Goal: Transaction & Acquisition: Purchase product/service

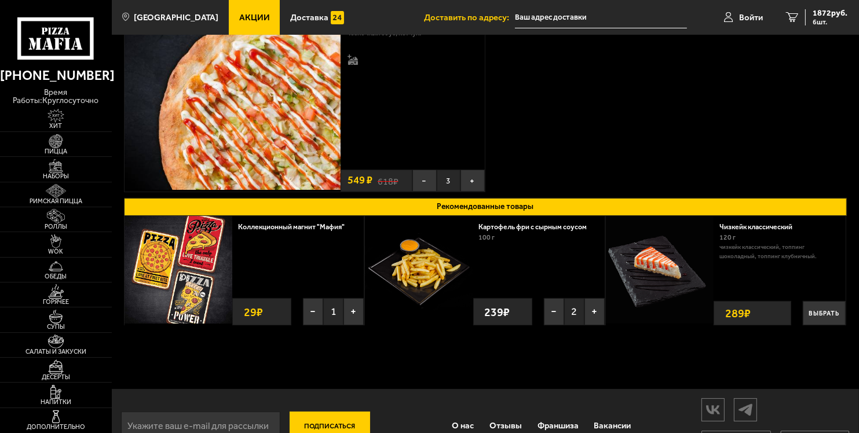
scroll to position [90, 0]
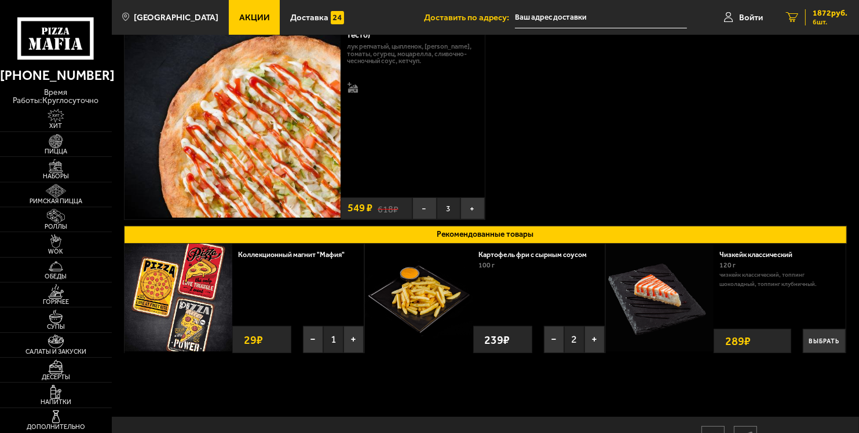
click at [831, 14] on span "1872 руб." at bounding box center [830, 13] width 35 height 8
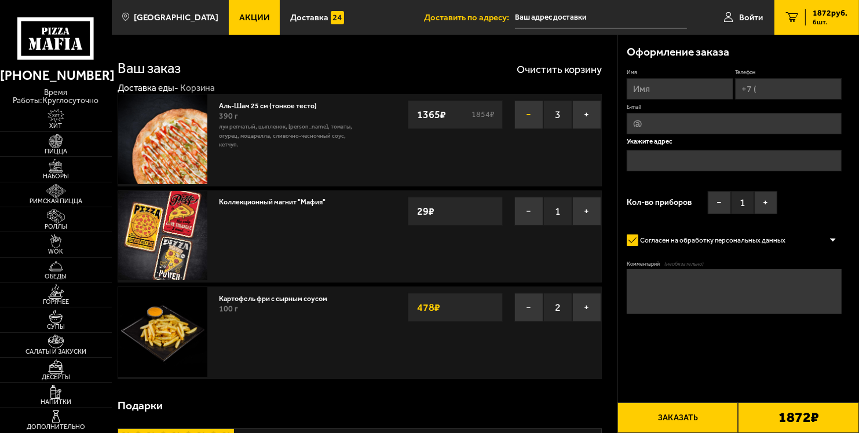
click at [520, 111] on button "−" at bounding box center [528, 114] width 29 height 29
click at [524, 116] on button "−" at bounding box center [528, 114] width 29 height 29
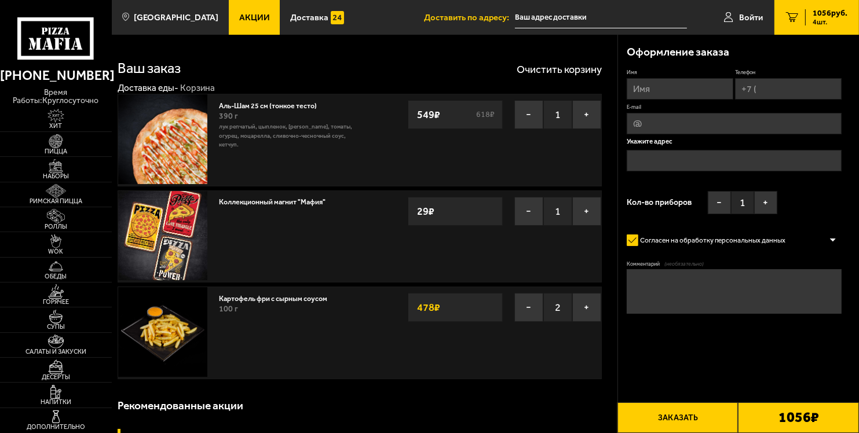
click at [679, 416] on button "Заказать" at bounding box center [678, 418] width 121 height 31
click at [692, 421] on button "Заказать" at bounding box center [678, 418] width 121 height 31
click at [558, 20] on input "text" at bounding box center [601, 17] width 172 height 21
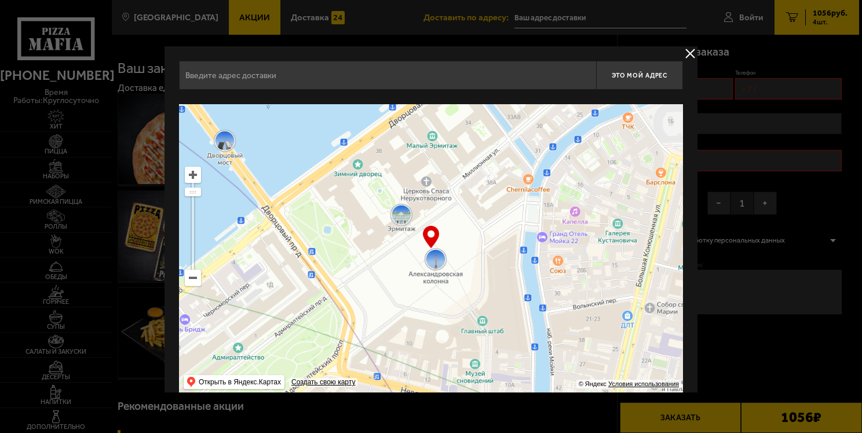
drag, startPoint x: 459, startPoint y: 264, endPoint x: 506, endPoint y: 349, distance: 97.2
click at [506, 348] on ymaps at bounding box center [431, 249] width 504 height 290
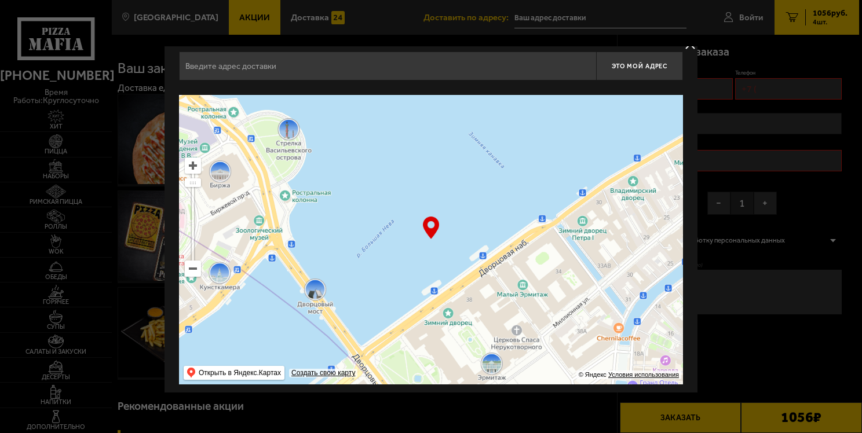
scroll to position [15, 0]
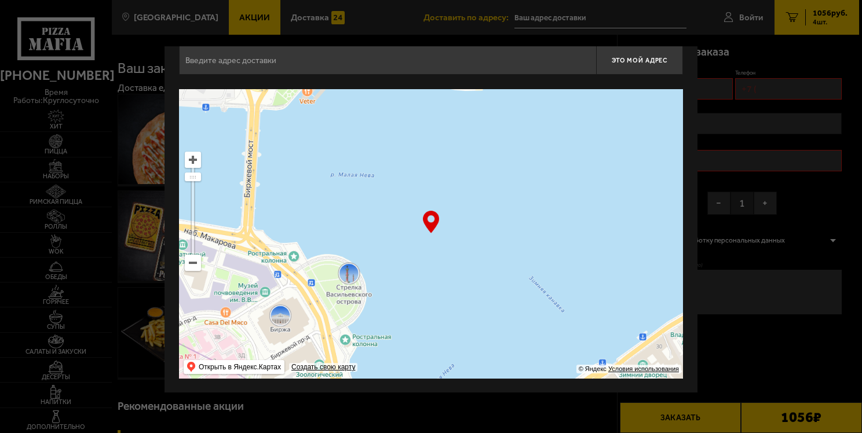
drag, startPoint x: 578, startPoint y: 357, endPoint x: 609, endPoint y: 412, distance: 63.6
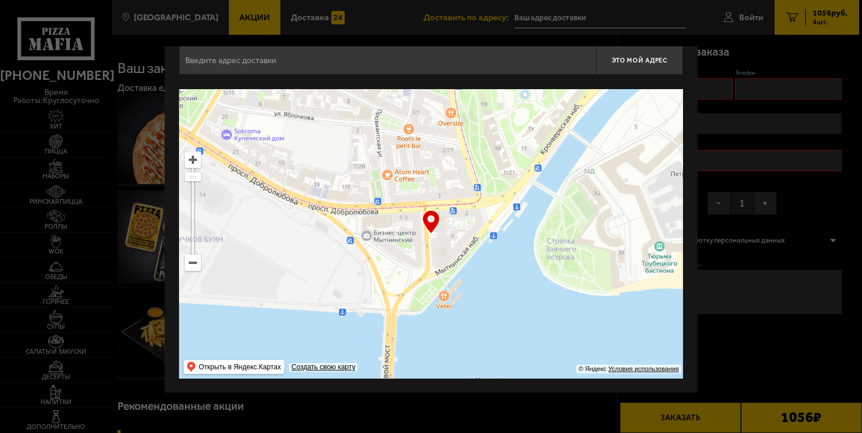
drag, startPoint x: 395, startPoint y: 305, endPoint x: 596, endPoint y: 381, distance: 214.9
click at [582, 374] on ymaps "… © Яндекс Условия использования Открыть в Яндекс.Картах Создать свою карту" at bounding box center [431, 234] width 504 height 290
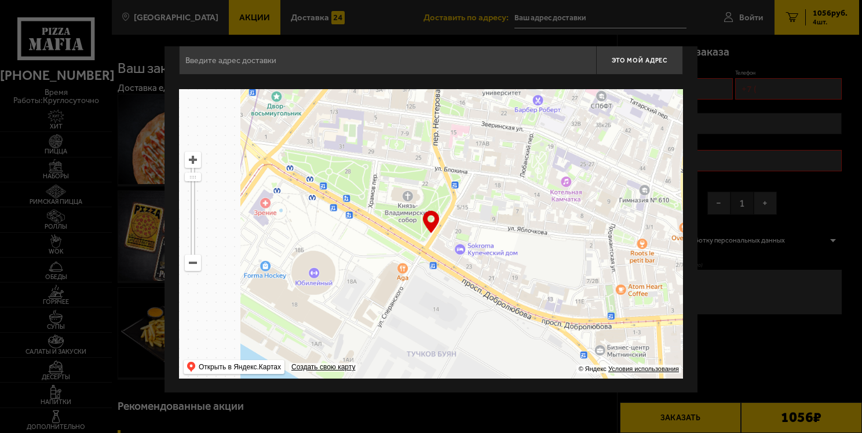
type input "Зоологический переулок, 2-4"
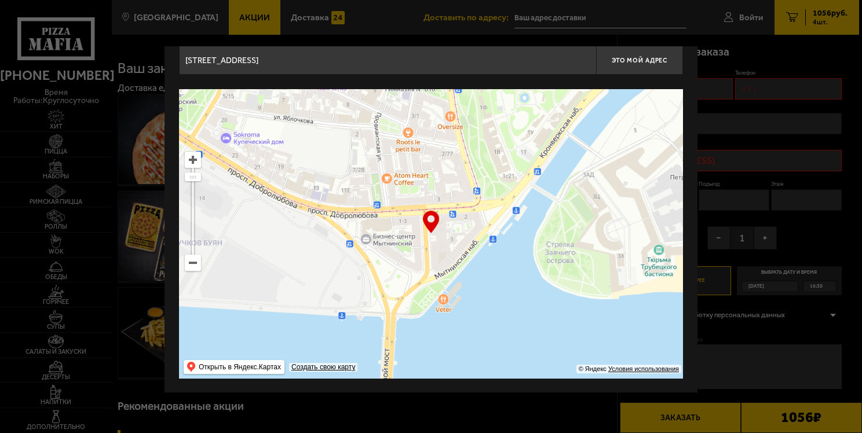
drag, startPoint x: 450, startPoint y: 293, endPoint x: 591, endPoint y: 406, distance: 180.6
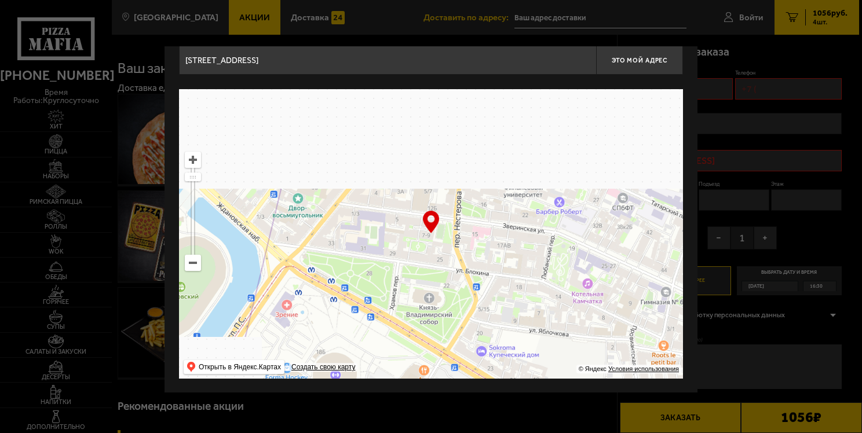
type input "Зверинская улица, 7-9"
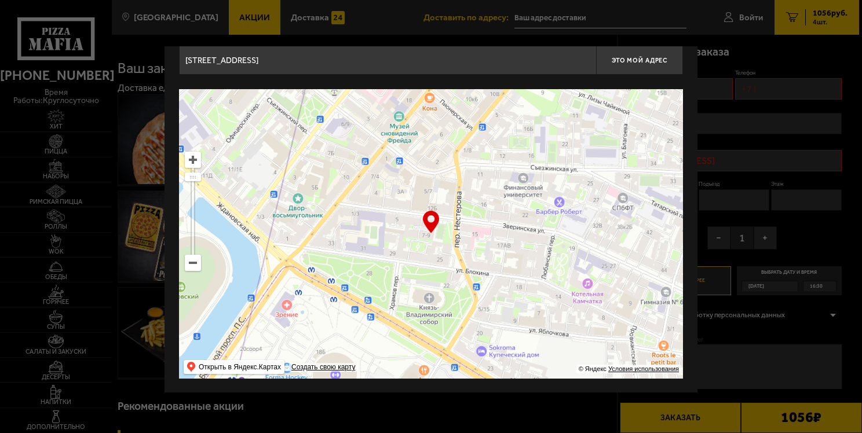
type input "Зверинская улица, 7-9"
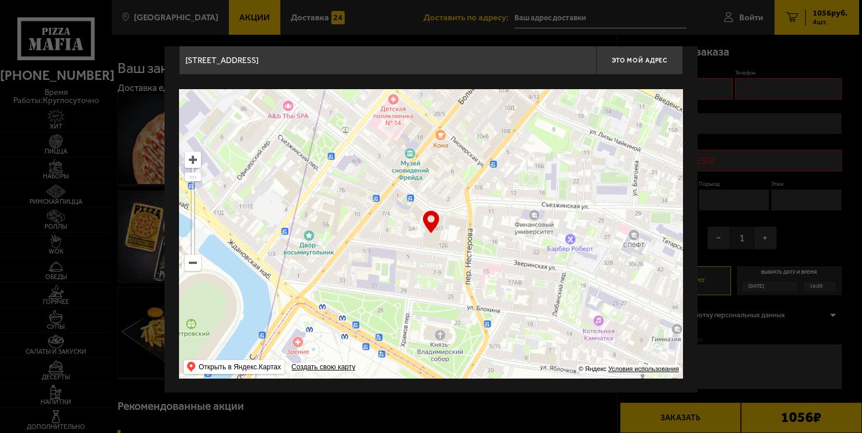
drag, startPoint x: 514, startPoint y: 273, endPoint x: 608, endPoint y: 405, distance: 161.6
click at [582, 381] on div "Зверинская улица, 7-9 Это мой адрес Найдите адрес перетащив карту … © Яндекс Ус…" at bounding box center [431, 212] width 533 height 362
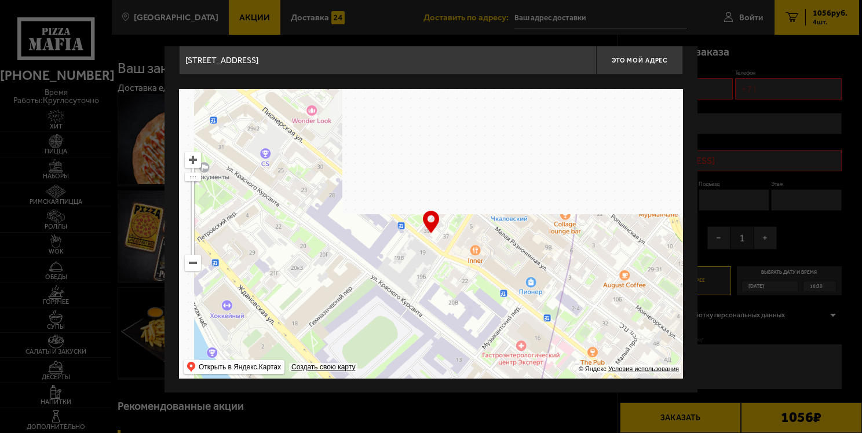
type input "Пионерская улица, 39"
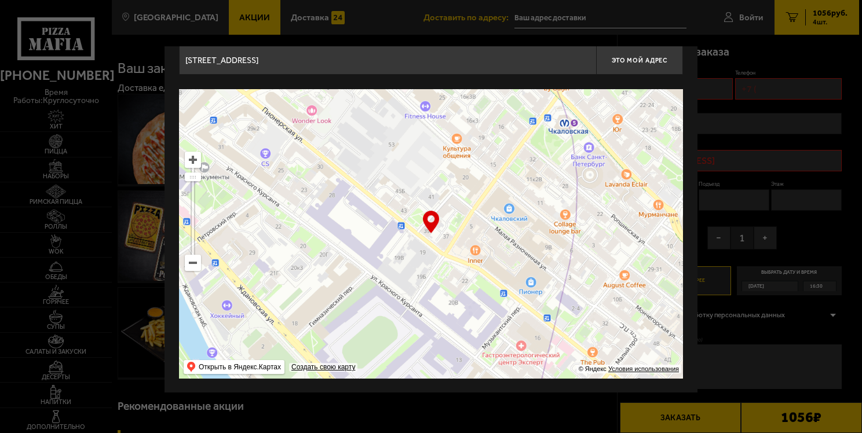
type input "Пионерская улица, 39"
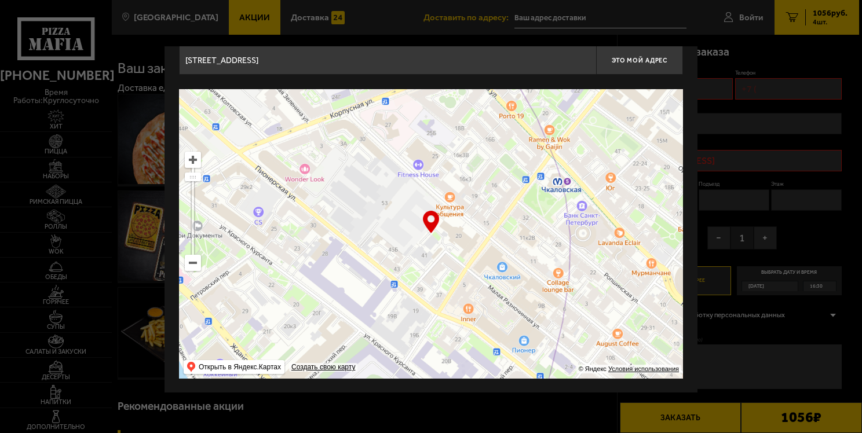
drag, startPoint x: 496, startPoint y: 320, endPoint x: 496, endPoint y: 406, distance: 85.7
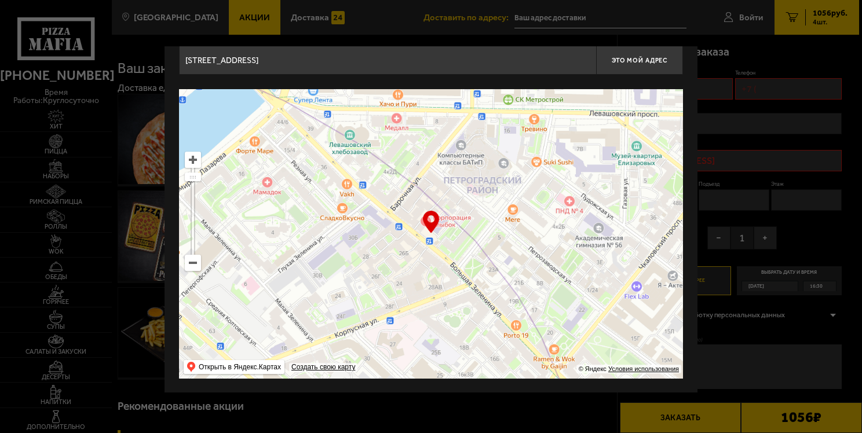
drag, startPoint x: 471, startPoint y: 276, endPoint x: 506, endPoint y: 428, distance: 156.4
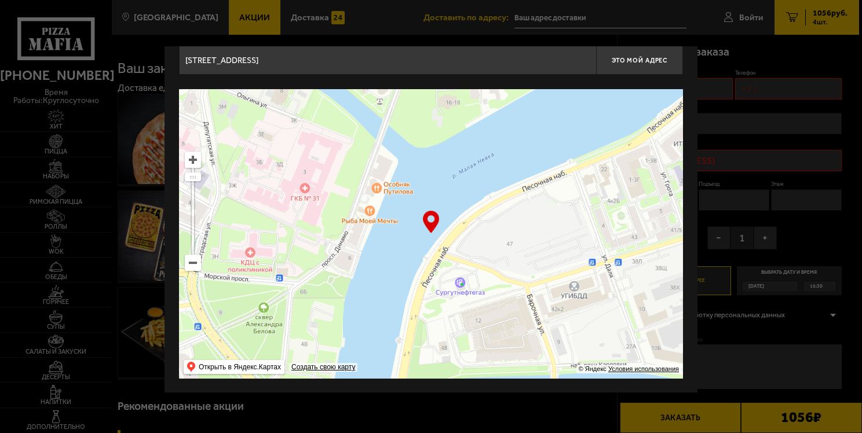
drag, startPoint x: 506, startPoint y: 350, endPoint x: 514, endPoint y: 404, distance: 55.1
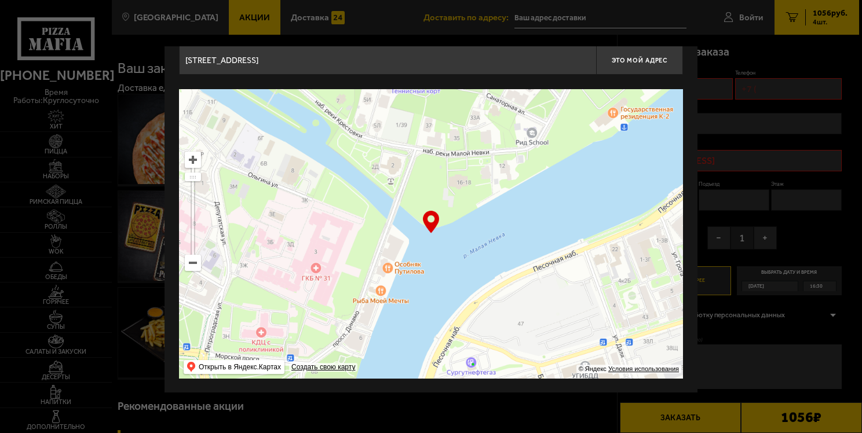
drag, startPoint x: 540, startPoint y: 243, endPoint x: 550, endPoint y: 367, distance: 124.4
click at [550, 355] on ymaps at bounding box center [431, 234] width 504 height 290
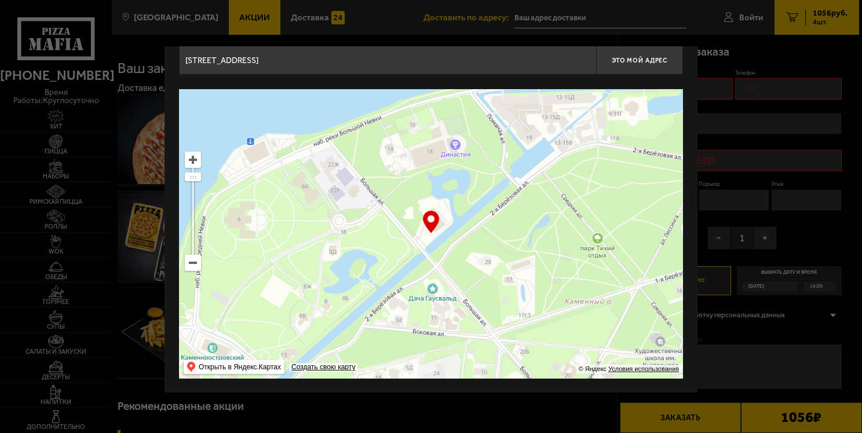
drag, startPoint x: 518, startPoint y: 239, endPoint x: 538, endPoint y: 360, distance: 123.2
click at [535, 354] on ymaps at bounding box center [431, 234] width 504 height 290
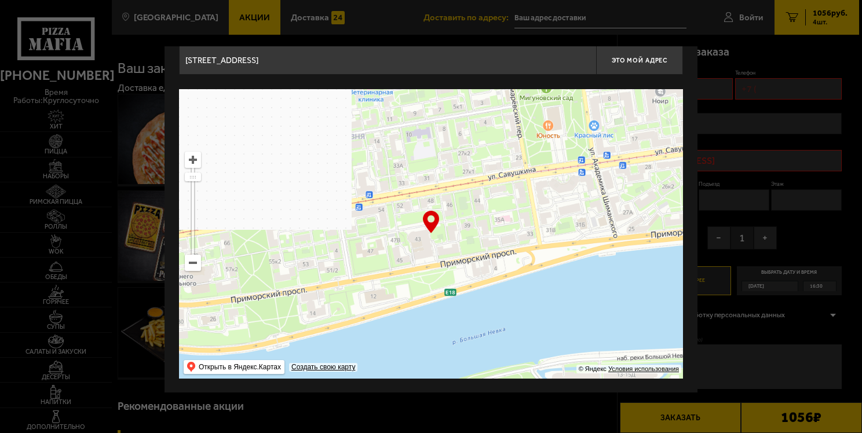
type input "Приморский проспект, 43"
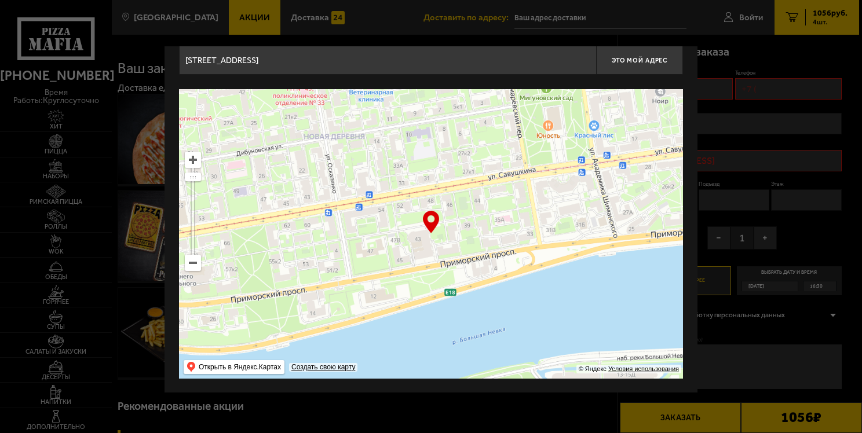
type input "Приморский проспект, 43"
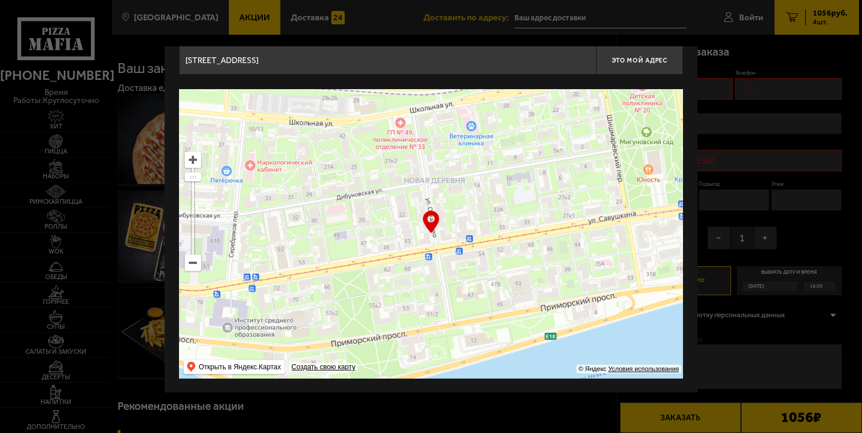
drag, startPoint x: 488, startPoint y: 199, endPoint x: 694, endPoint y: 240, distance: 209.7
click at [694, 240] on div "Приморский проспект, 43 Это мой адрес Найдите адрес перетащив карту … © Яндекс …" at bounding box center [431, 212] width 533 height 362
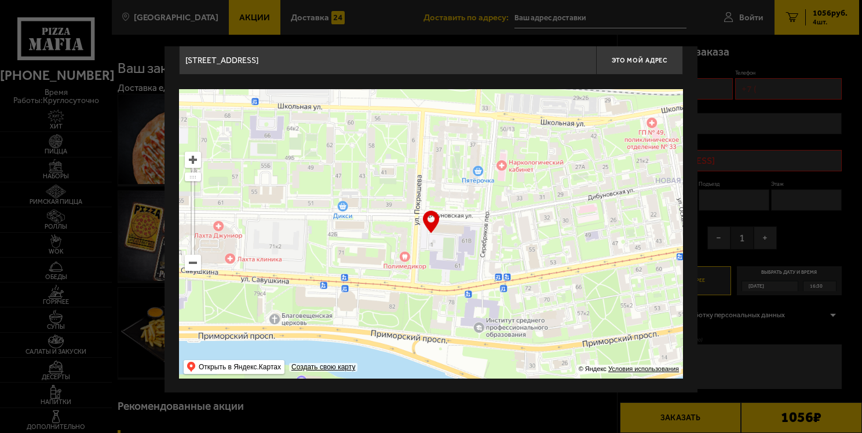
type input "улица Савушкина, 61Б"
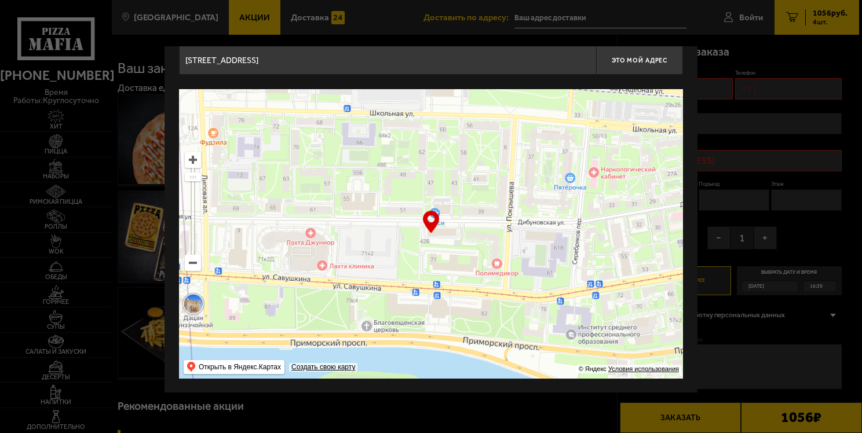
drag, startPoint x: 359, startPoint y: 306, endPoint x: 502, endPoint y: 322, distance: 144.0
click at [502, 322] on ymaps at bounding box center [431, 234] width 504 height 290
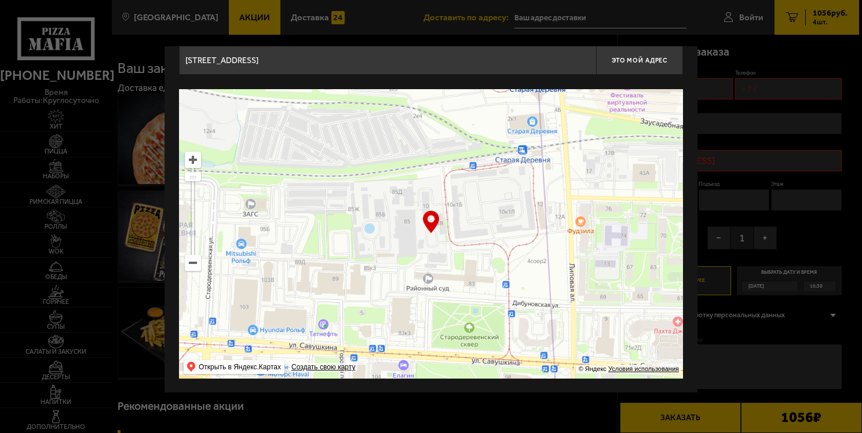
drag, startPoint x: 406, startPoint y: 298, endPoint x: 721, endPoint y: 378, distance: 324.4
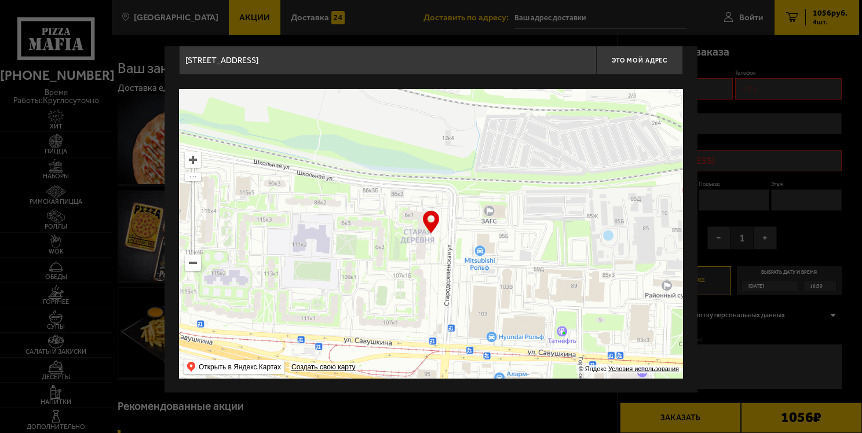
drag, startPoint x: 395, startPoint y: 271, endPoint x: 650, endPoint y: 258, distance: 255.8
click at [637, 272] on ymaps at bounding box center [431, 234] width 504 height 290
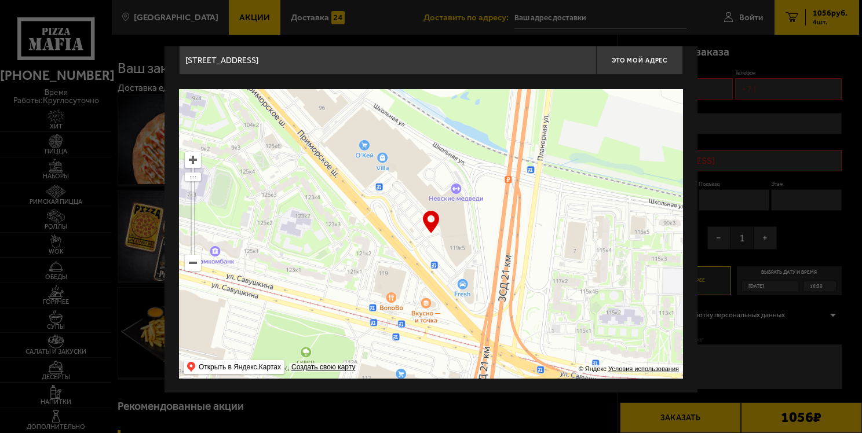
drag, startPoint x: 477, startPoint y: 269, endPoint x: 746, endPoint y: 342, distance: 278.5
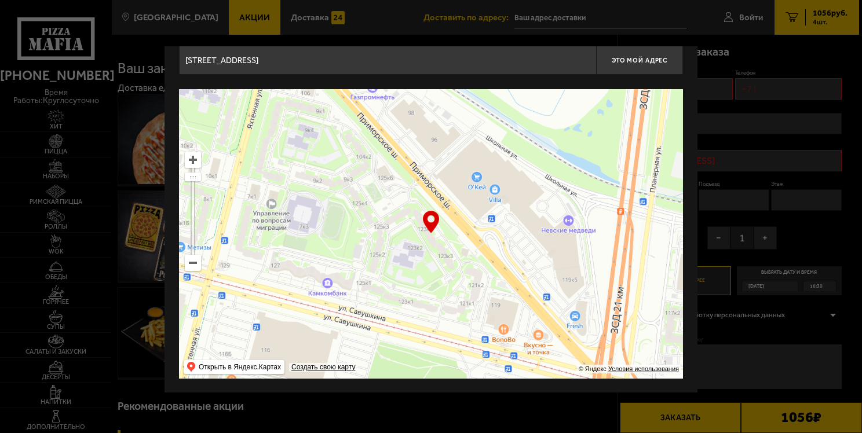
drag, startPoint x: 466, startPoint y: 288, endPoint x: 507, endPoint y: 300, distance: 42.7
click at [507, 300] on ymaps at bounding box center [431, 234] width 504 height 290
type input "улица Савушкина, 123к4"
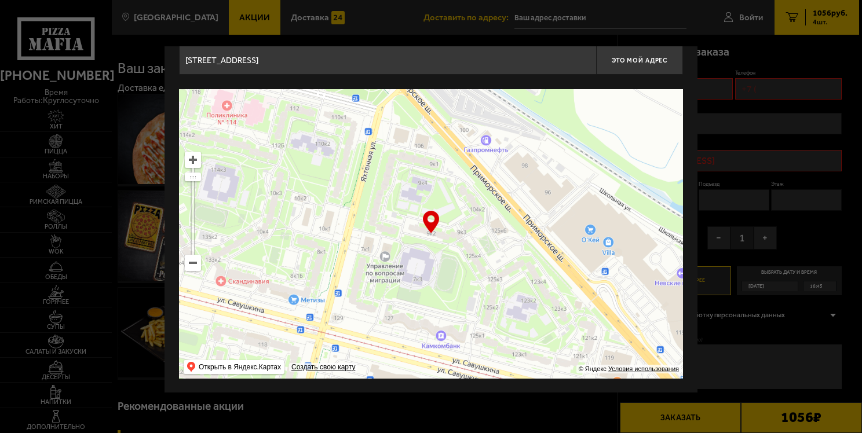
drag, startPoint x: 386, startPoint y: 276, endPoint x: 493, endPoint y: 322, distance: 116.5
click at [493, 322] on ymaps at bounding box center [431, 234] width 504 height 290
type input "Яхтенная улица, 9к2"
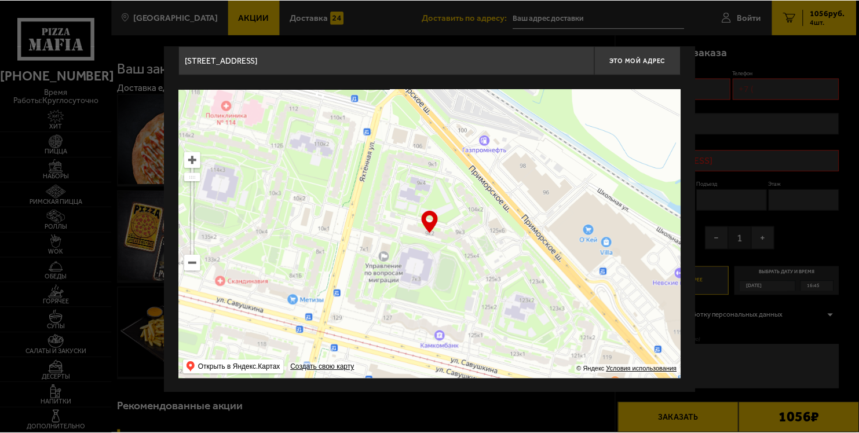
scroll to position [0, 0]
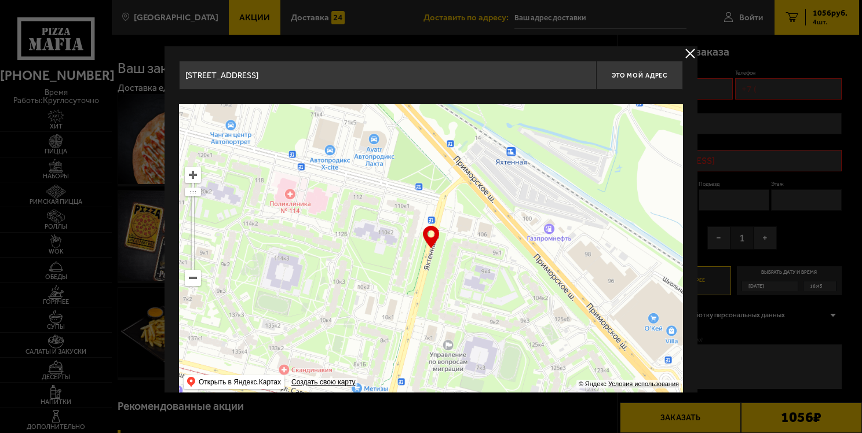
drag, startPoint x: 534, startPoint y: 318, endPoint x: 592, endPoint y: 384, distance: 88.2
click at [592, 384] on ymaps "… © Яндекс Условия использования Открыть в Яндекс.Картах Создать свою карту" at bounding box center [431, 249] width 504 height 290
click at [369, 203] on ymaps at bounding box center [431, 249] width 504 height 290
drag, startPoint x: 430, startPoint y: 232, endPoint x: 366, endPoint y: 193, distance: 74.6
click at [366, 193] on div "… © Яндекс Условия использования Открыть в Яндекс.Картах Создать свою карту" at bounding box center [431, 249] width 504 height 290
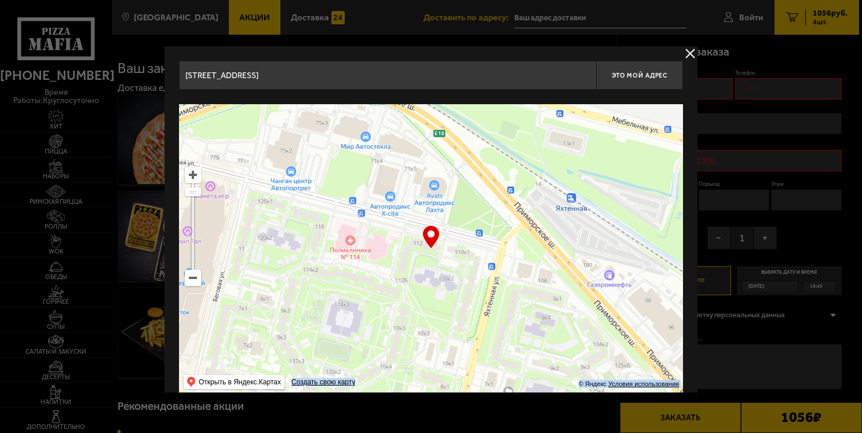
drag, startPoint x: 456, startPoint y: 245, endPoint x: 516, endPoint y: 291, distance: 75.2
click at [516, 291] on ymaps at bounding box center [431, 249] width 504 height 290
type input "[STREET_ADDRESS]"
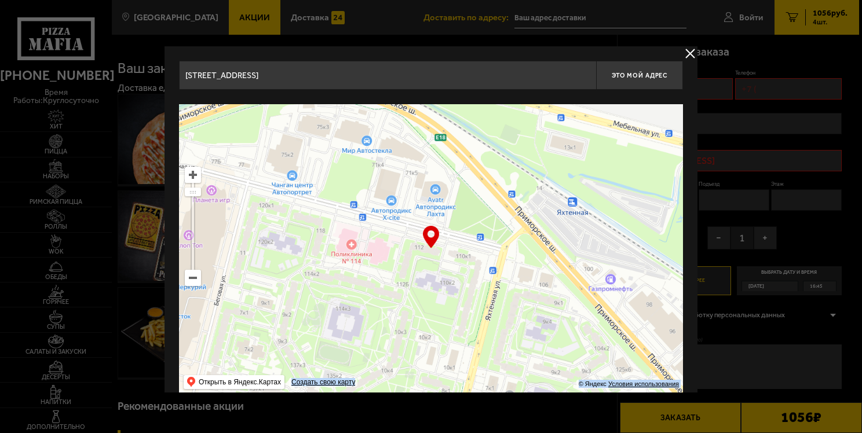
drag, startPoint x: 510, startPoint y: 291, endPoint x: 490, endPoint y: 273, distance: 26.3
click at [490, 273] on ymaps at bounding box center [431, 249] width 504 height 290
click at [426, 235] on div "… © Яндекс Условия использования Открыть в Яндекс.Картах Создать свою карту" at bounding box center [431, 249] width 504 height 290
click at [630, 72] on span "Это мой адрес" at bounding box center [640, 76] width 56 height 8
type input "[STREET_ADDRESS]"
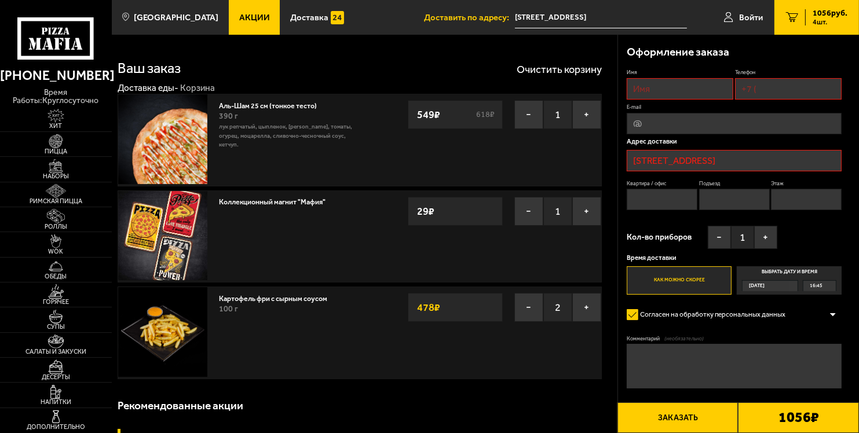
click at [681, 83] on input "Имя" at bounding box center [680, 88] width 107 height 21
type input "алексей"
click at [802, 90] on input "Телефон" at bounding box center [788, 88] width 107 height 21
type input "+7 (909) 589-29-05"
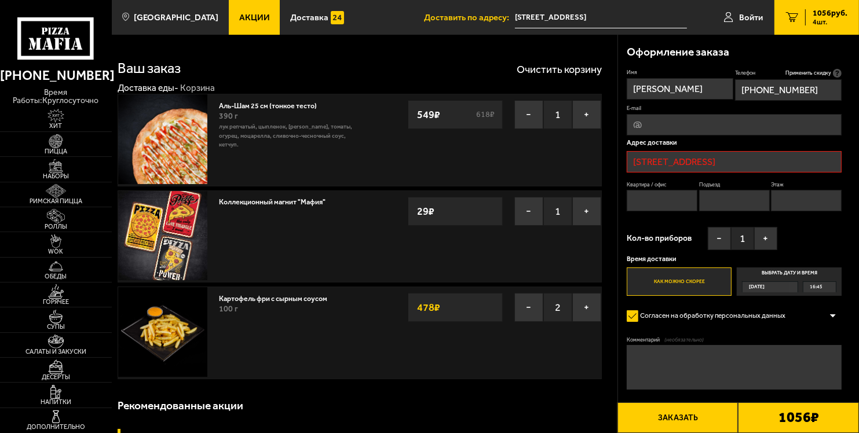
click at [679, 160] on input "[STREET_ADDRESS]" at bounding box center [734, 161] width 215 height 21
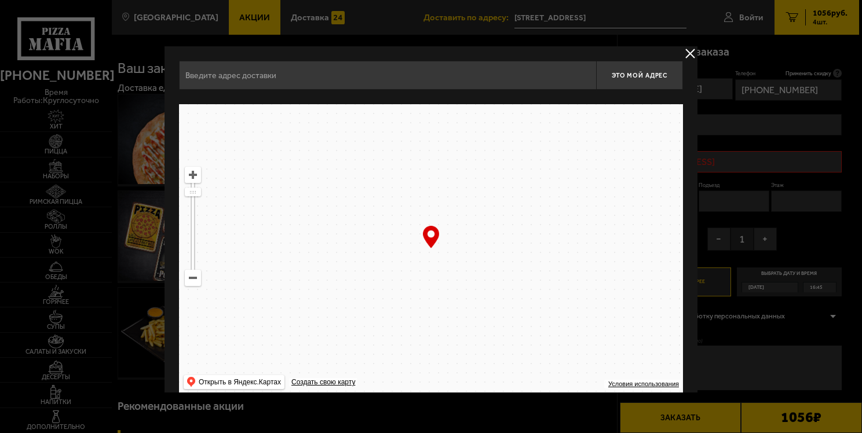
type input "[STREET_ADDRESS]"
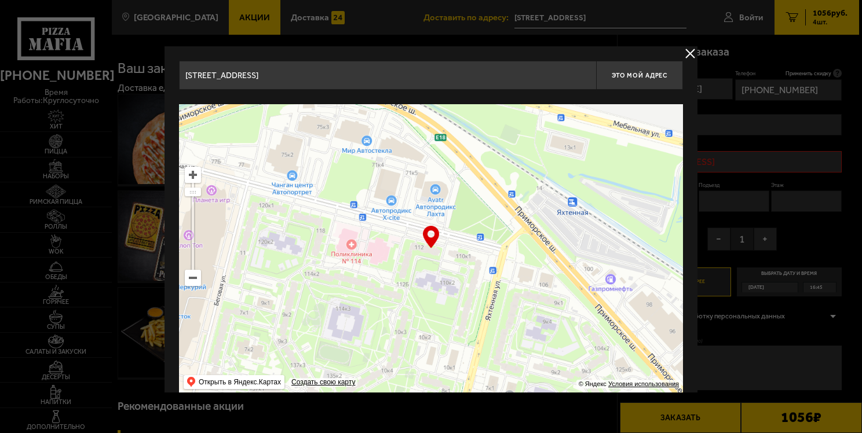
click at [432, 241] on div "… © Яндекс Условия использования Открыть в Яндекс.Картах Создать свою карту" at bounding box center [431, 249] width 504 height 290
click at [774, 163] on div at bounding box center [431, 216] width 862 height 433
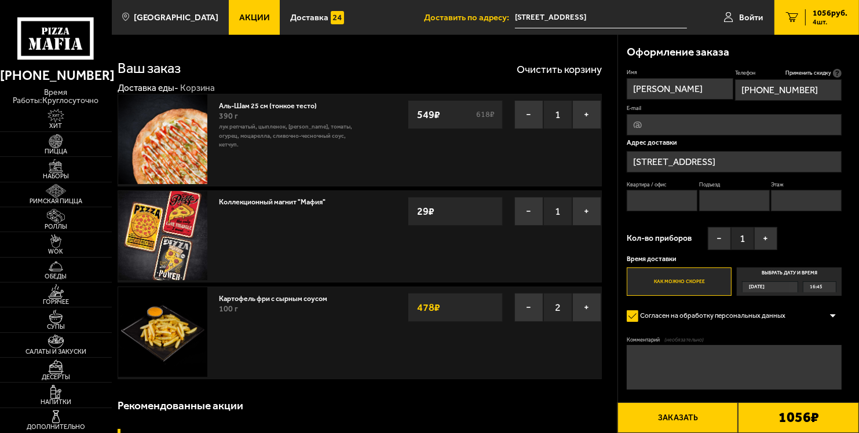
click at [653, 199] on input "Квартира / офис" at bounding box center [662, 200] width 71 height 21
click at [655, 198] on input "Квартира / офис" at bounding box center [662, 200] width 71 height 21
type input "112"
click at [703, 205] on input "Подъезд" at bounding box center [734, 200] width 71 height 21
type input "2"
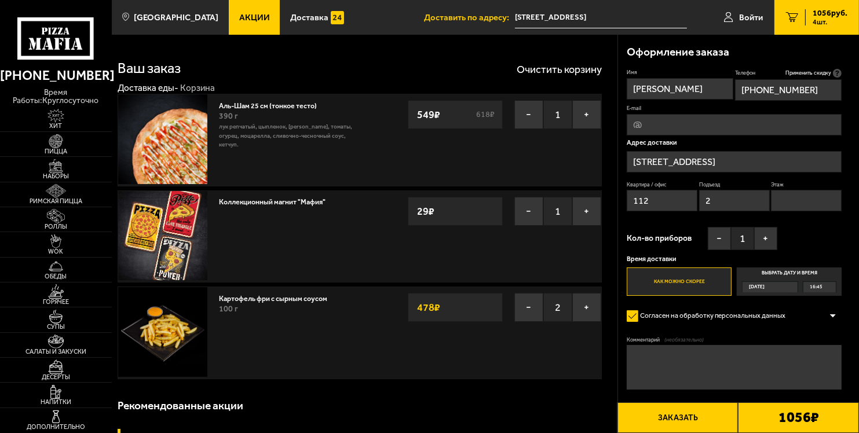
click at [809, 199] on input "Этаж" at bounding box center [806, 200] width 71 height 21
type input "4"
click at [655, 282] on label "Как можно скорее" at bounding box center [679, 282] width 105 height 28
click at [0, 0] on input "Как можно скорее" at bounding box center [0, 0] width 0 height 0
click at [677, 422] on button "Заказать" at bounding box center [678, 418] width 121 height 31
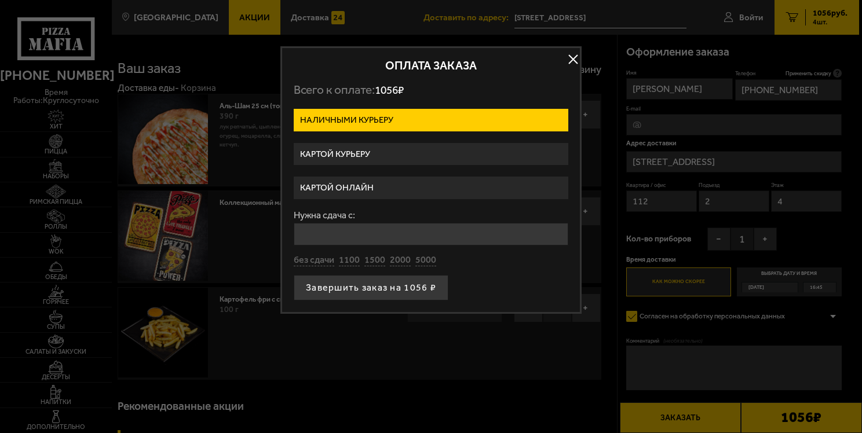
click at [381, 190] on label "Картой онлайн" at bounding box center [431, 188] width 275 height 23
click at [0, 0] on input "Картой онлайн" at bounding box center [0, 0] width 0 height 0
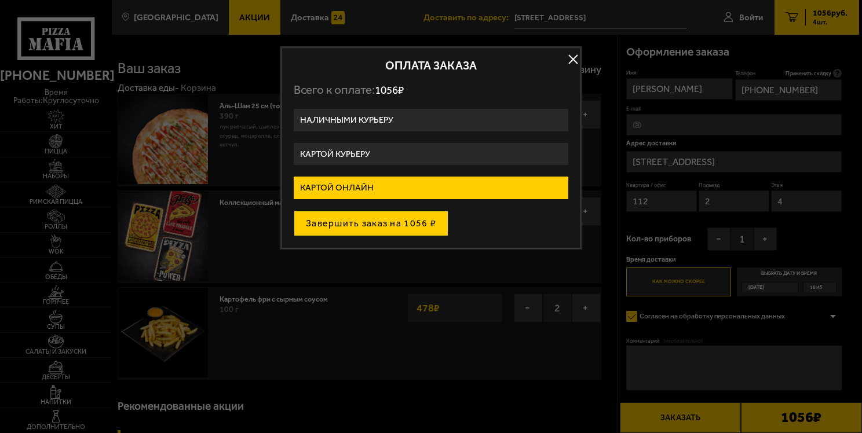
click at [377, 220] on button "Завершить заказ на 1056 ₽" at bounding box center [371, 223] width 155 height 25
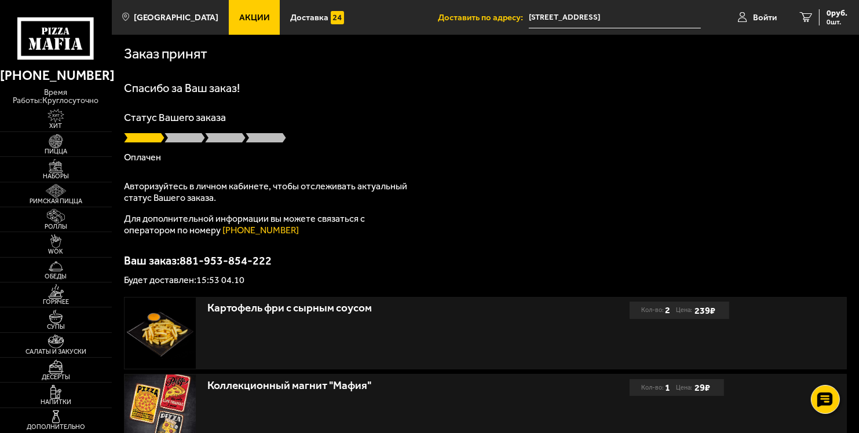
click at [184, 137] on span at bounding box center [185, 138] width 41 height 12
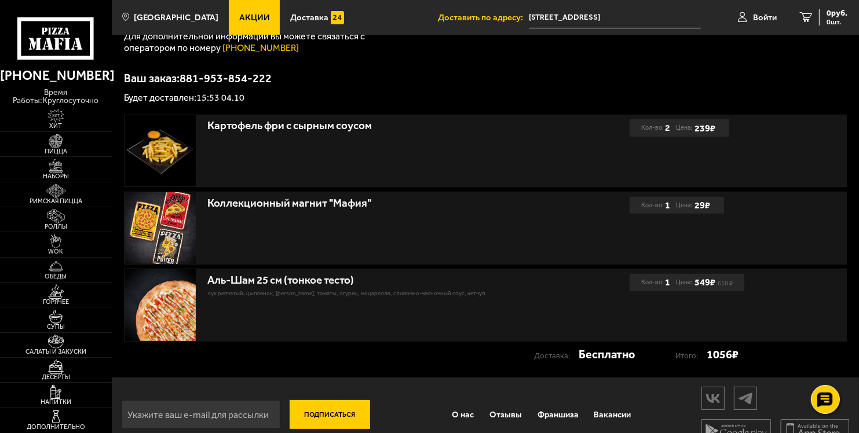
scroll to position [202, 0]
